Goal: Check status: Check status

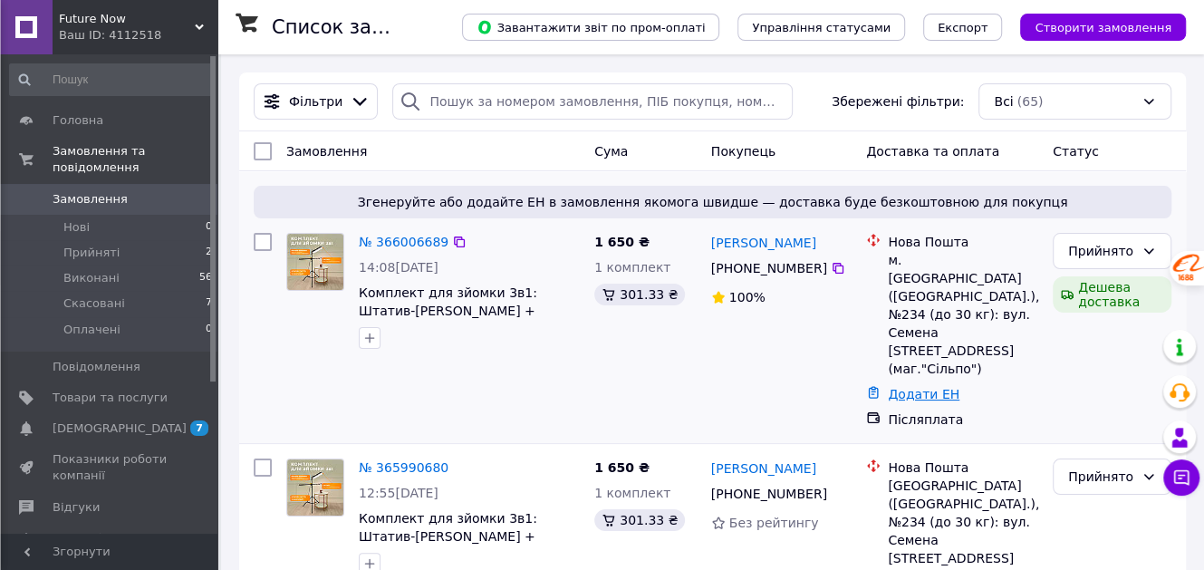
click at [901, 387] on link "Додати ЕН" at bounding box center [924, 394] width 72 height 14
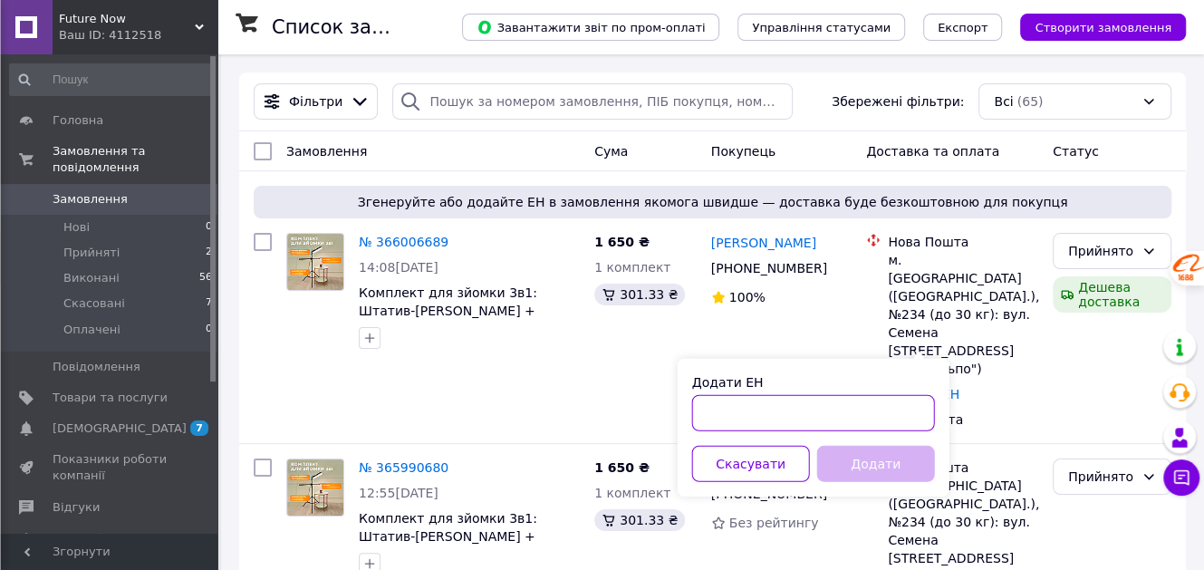
click at [776, 421] on input "Додати ЕН" at bounding box center [813, 413] width 243 height 36
paste input "20 4512 6837 9575"
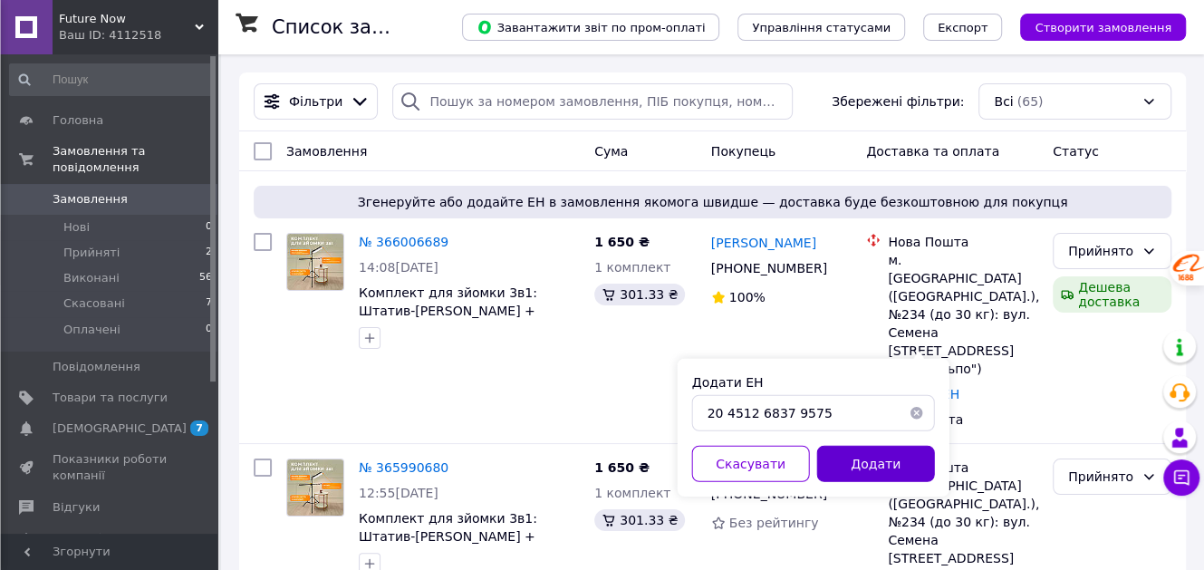
click at [859, 468] on button "Додати" at bounding box center [876, 464] width 118 height 36
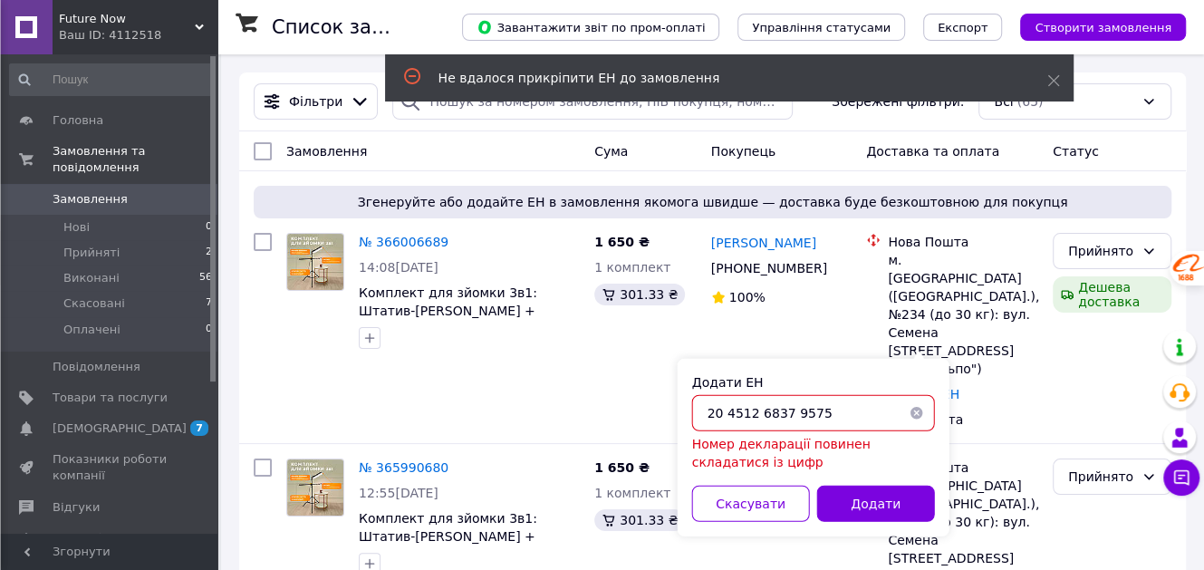
drag, startPoint x: 811, startPoint y: 412, endPoint x: 845, endPoint y: 412, distance: 33.5
click at [845, 412] on input "20 4512 6837 9575" at bounding box center [813, 413] width 243 height 36
click at [724, 406] on input "20 4512 6837 9575" at bounding box center [813, 413] width 243 height 36
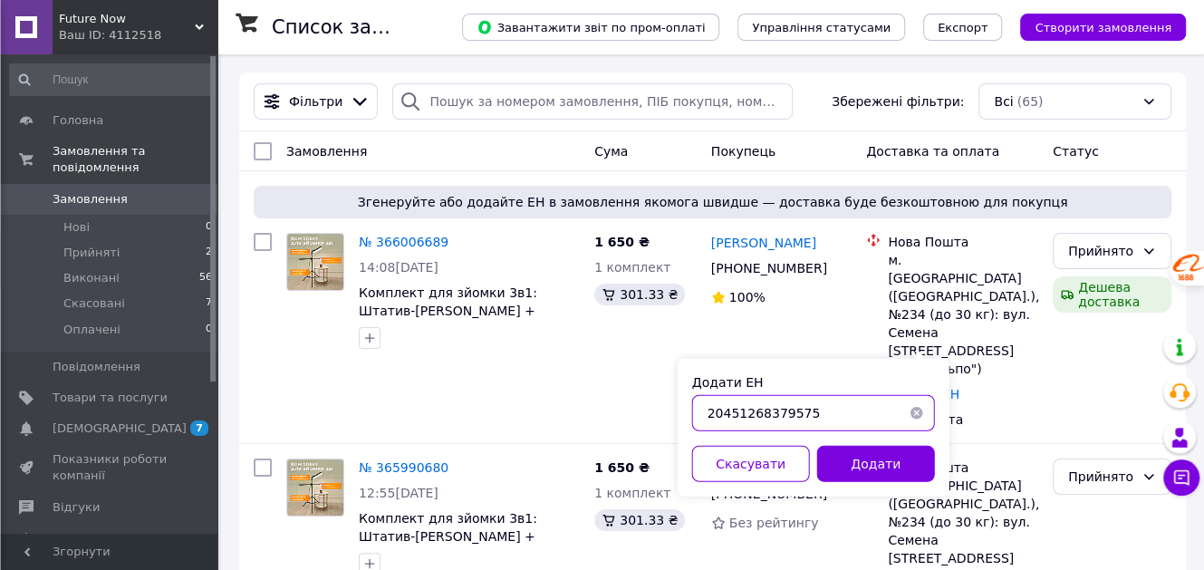
drag, startPoint x: 710, startPoint y: 409, endPoint x: 696, endPoint y: 409, distance: 13.6
click at [696, 409] on input "20451268379575" at bounding box center [813, 413] width 243 height 36
type input "20451268379575"
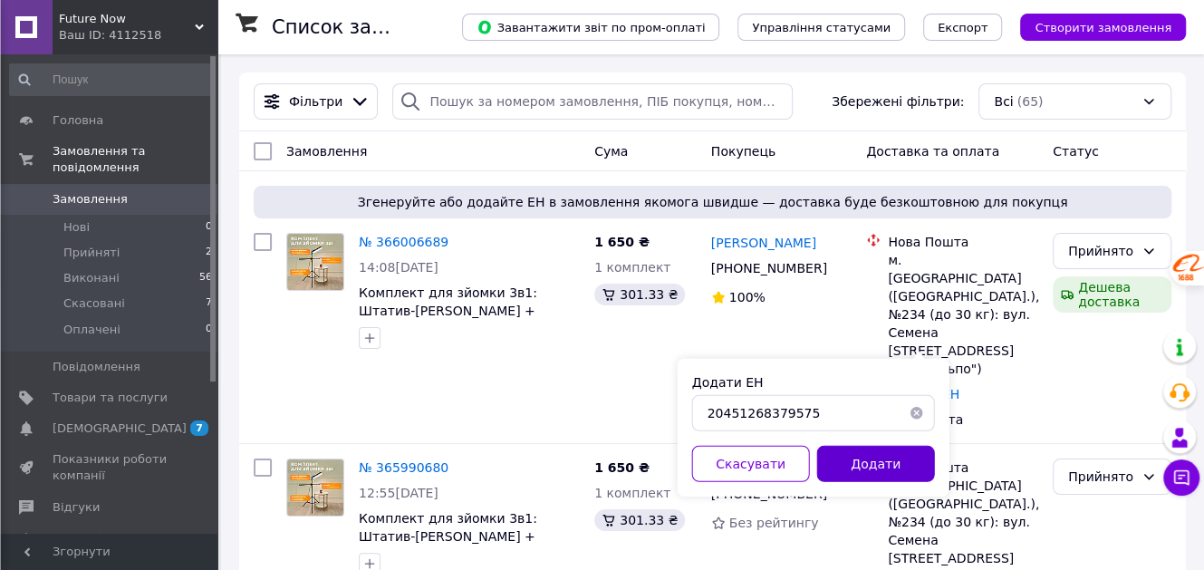
click at [856, 450] on button "Додати" at bounding box center [876, 464] width 118 height 36
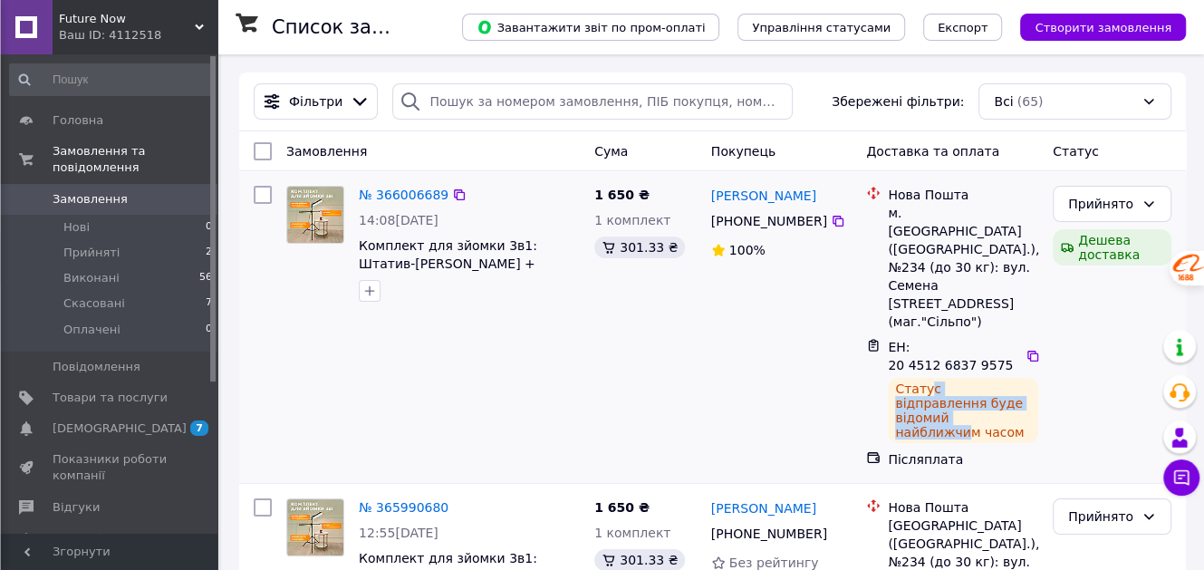
drag, startPoint x: 927, startPoint y: 320, endPoint x: 964, endPoint y: 349, distance: 46.4
click at [964, 378] on div "Статус відправлення буде відомий найближчим часом" at bounding box center [963, 410] width 150 height 65
click at [832, 219] on icon at bounding box center [837, 221] width 11 height 11
click at [660, 301] on div "1 650 ₴ 1 комплект 301.33 ₴" at bounding box center [645, 326] width 117 height 297
